Goal: Task Accomplishment & Management: Use online tool/utility

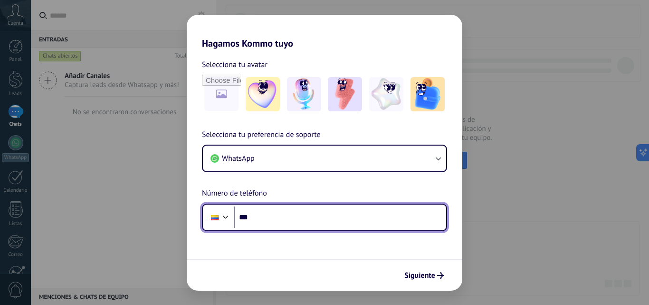
click at [272, 219] on input "***" at bounding box center [340, 217] width 212 height 22
type input "**********"
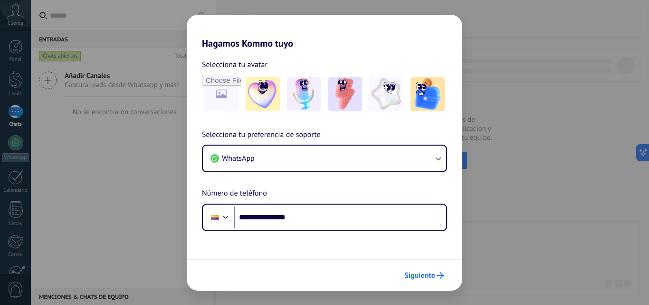
click at [439, 276] on icon "submit" at bounding box center [440, 275] width 7 height 7
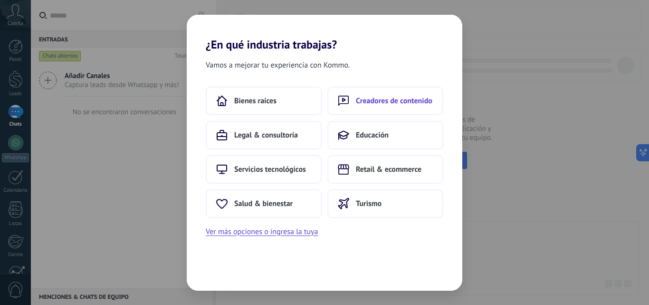
click at [383, 101] on span "Creadores de contenido" at bounding box center [394, 101] width 76 height 10
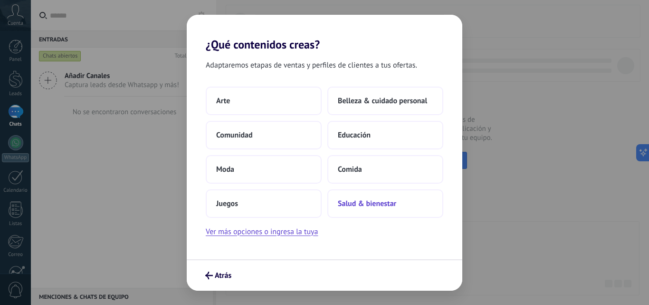
click at [370, 203] on span "Salud & bienestar" at bounding box center [367, 204] width 58 height 10
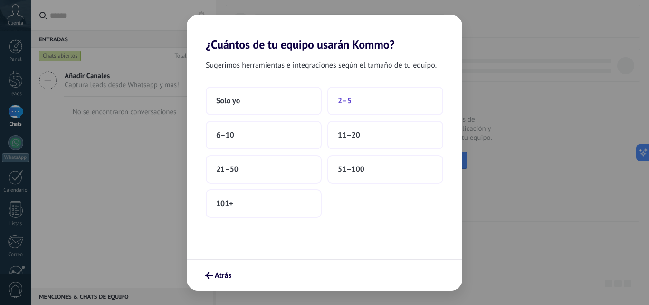
click at [358, 101] on button "2–5" at bounding box center [385, 100] width 116 height 29
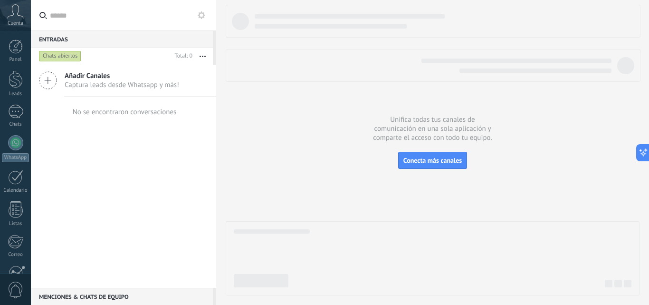
scroll to position [91, 0]
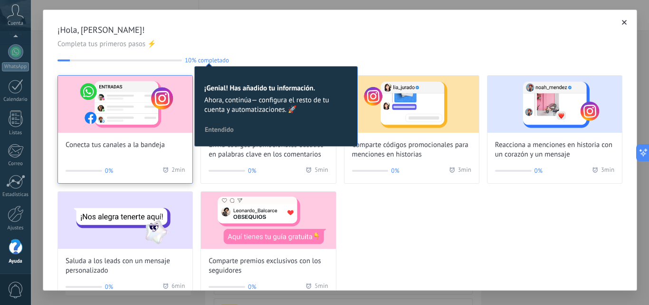
click at [125, 112] on img at bounding box center [125, 104] width 134 height 57
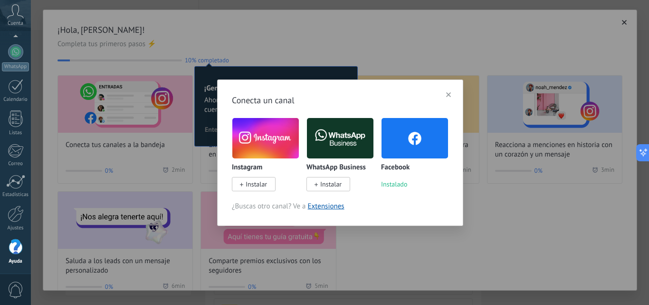
click at [333, 182] on span "Instalar" at bounding box center [330, 184] width 21 height 9
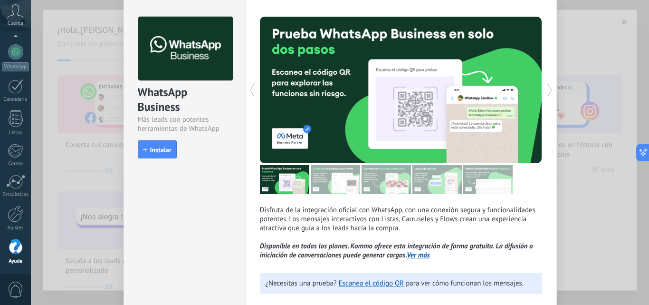
scroll to position [48, 0]
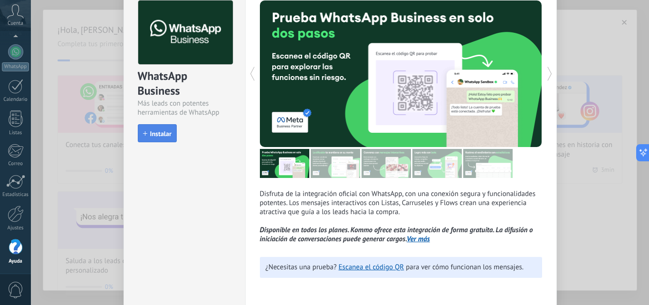
click at [167, 134] on span "Instalar" at bounding box center [160, 133] width 21 height 7
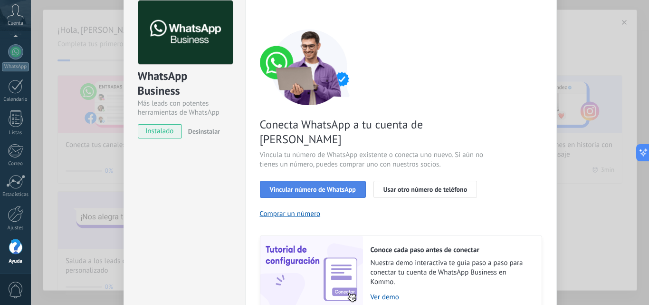
click at [321, 186] on span "Vincular número de WhatsApp" at bounding box center [313, 189] width 86 height 7
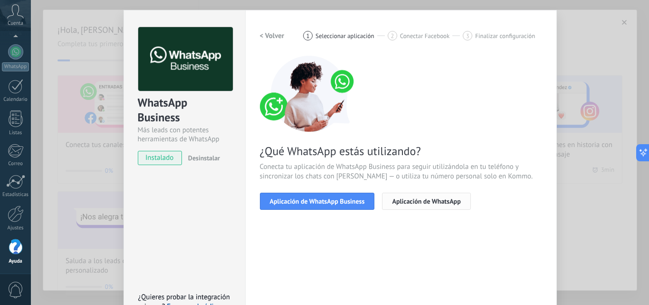
scroll to position [0, 0]
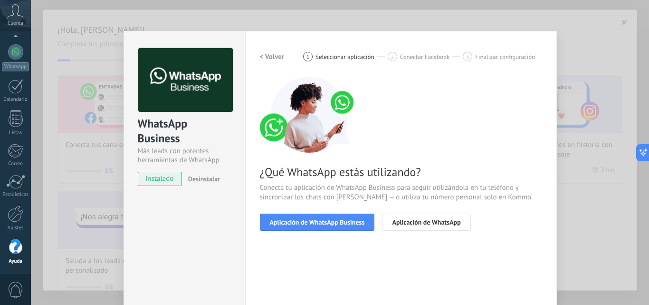
click at [103, 191] on div "WhatsApp Business Más leads con potentes herramientas de WhatsApp instalado Des…" at bounding box center [340, 152] width 618 height 305
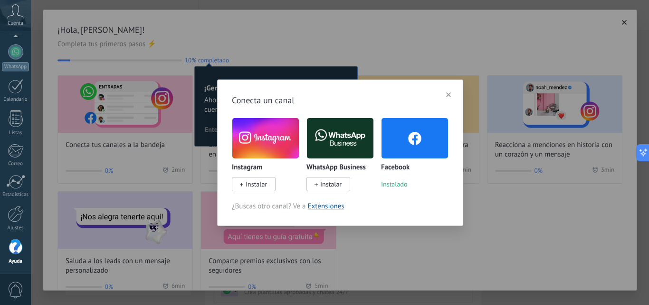
click at [343, 142] on img at bounding box center [340, 137] width 67 height 45
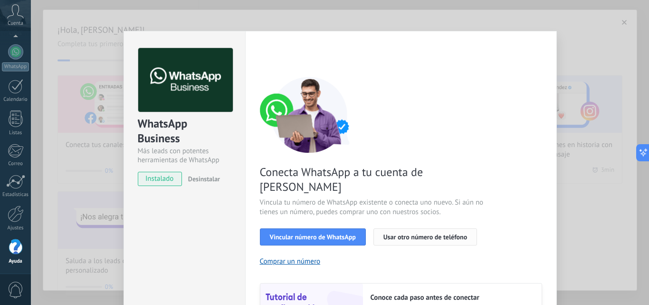
click at [426, 233] on span "Usar otro número de teléfono" at bounding box center [425, 236] width 84 height 7
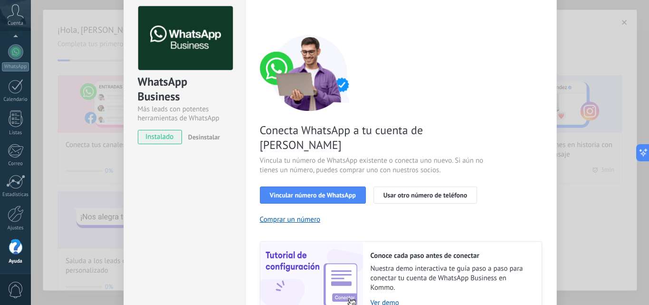
scroll to position [95, 0]
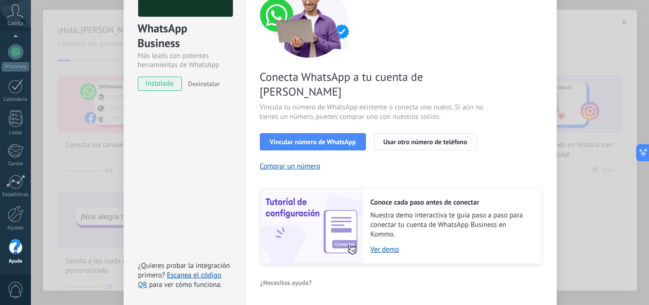
click at [427, 138] on span "Usar otro número de teléfono" at bounding box center [425, 141] width 84 height 7
click at [522, 108] on div "Conecta WhatsApp a tu cuenta de Kommo Vincula tu número de WhatsApp existente o…" at bounding box center [401, 122] width 282 height 282
click at [414, 133] on button "Usar otro número de teléfono" at bounding box center [425, 141] width 104 height 17
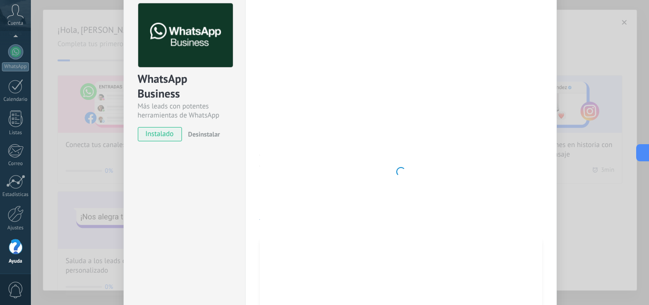
scroll to position [0, 0]
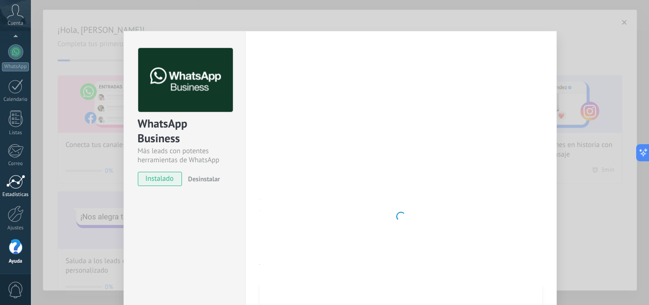
click at [18, 187] on div at bounding box center [15, 181] width 19 height 14
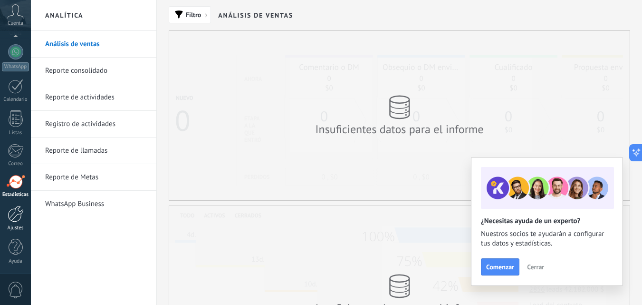
click at [14, 212] on div at bounding box center [16, 213] width 16 height 17
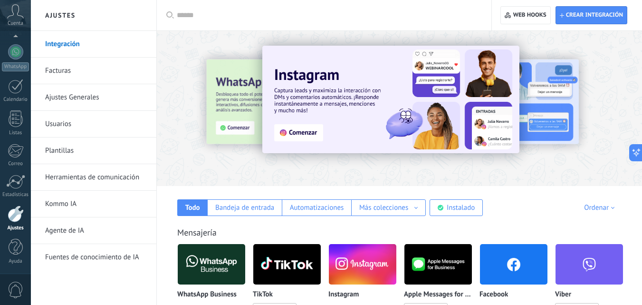
click at [214, 253] on img at bounding box center [211, 264] width 67 height 46
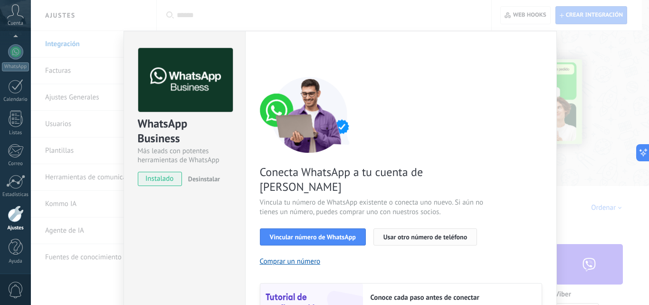
click at [408, 233] on span "Usar otro número de teléfono" at bounding box center [425, 236] width 84 height 7
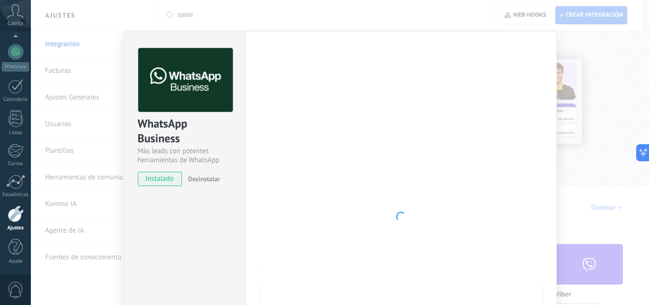
click at [12, 208] on div at bounding box center [16, 213] width 16 height 17
click at [17, 240] on div at bounding box center [16, 246] width 14 height 17
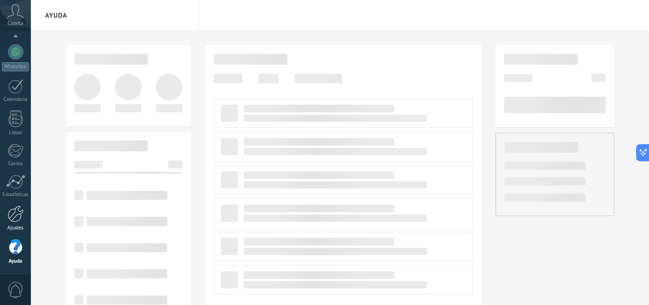
click at [18, 217] on div at bounding box center [16, 213] width 16 height 17
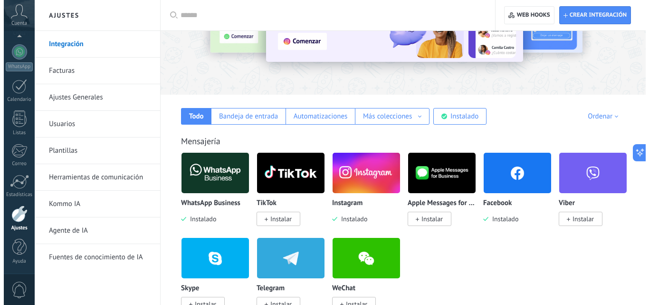
scroll to position [95, 0]
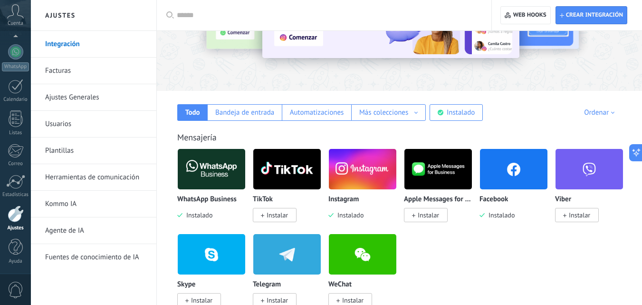
click at [209, 174] on img at bounding box center [211, 169] width 67 height 46
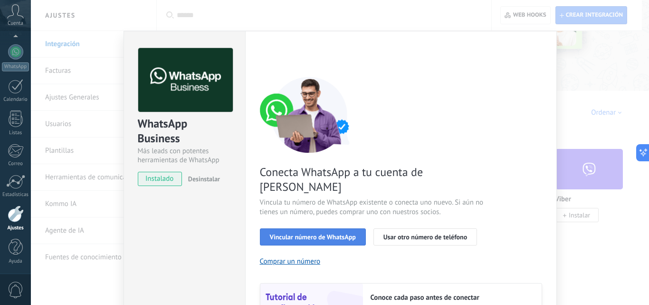
click at [310, 233] on span "Vincular número de WhatsApp" at bounding box center [313, 236] width 86 height 7
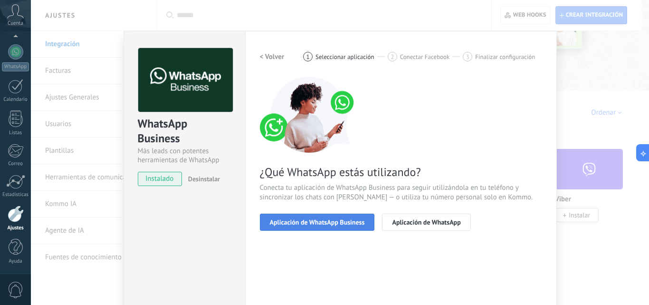
click at [316, 222] on span "Aplicación de WhatsApp Business" at bounding box center [317, 222] width 95 height 7
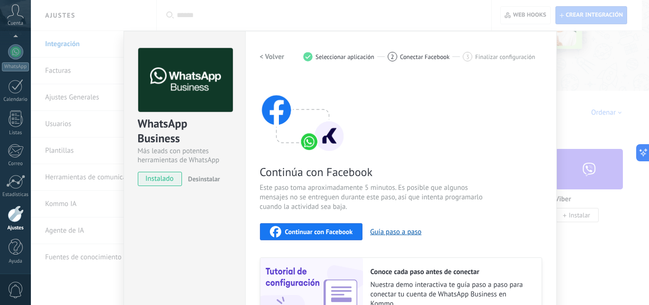
click at [322, 230] on span "Continuar con Facebook" at bounding box center [319, 231] width 68 height 7
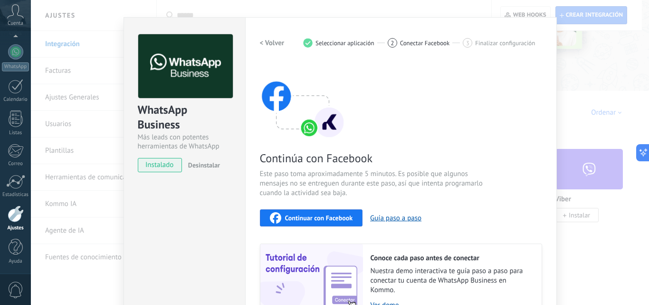
scroll to position [0, 0]
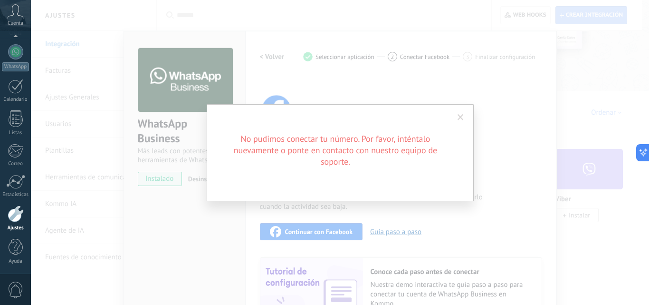
click at [459, 117] on span at bounding box center [461, 117] width 6 height 7
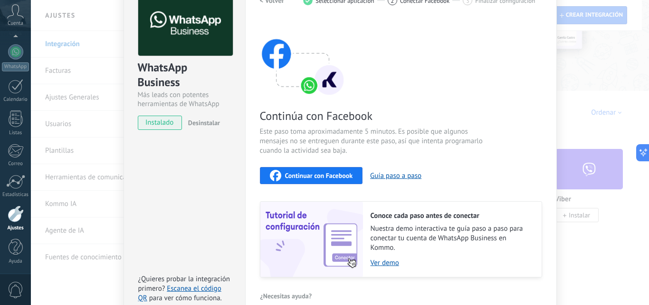
scroll to position [11, 0]
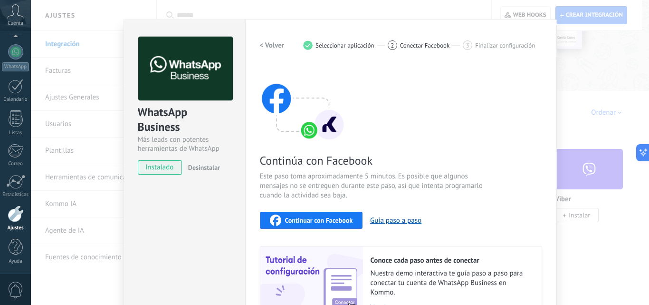
click at [300, 215] on div "Continuar con Facebook" at bounding box center [311, 219] width 83 height 11
